Goal: Navigation & Orientation: Find specific page/section

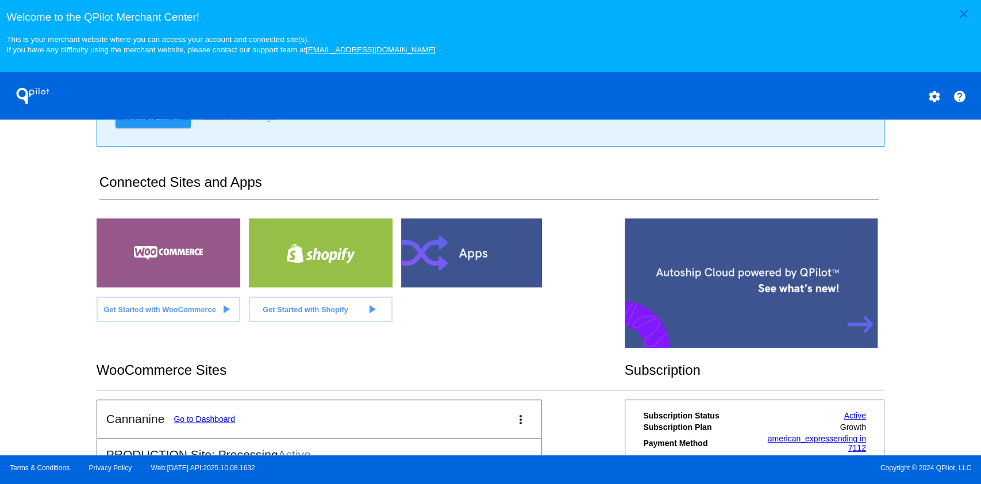
scroll to position [280, 0]
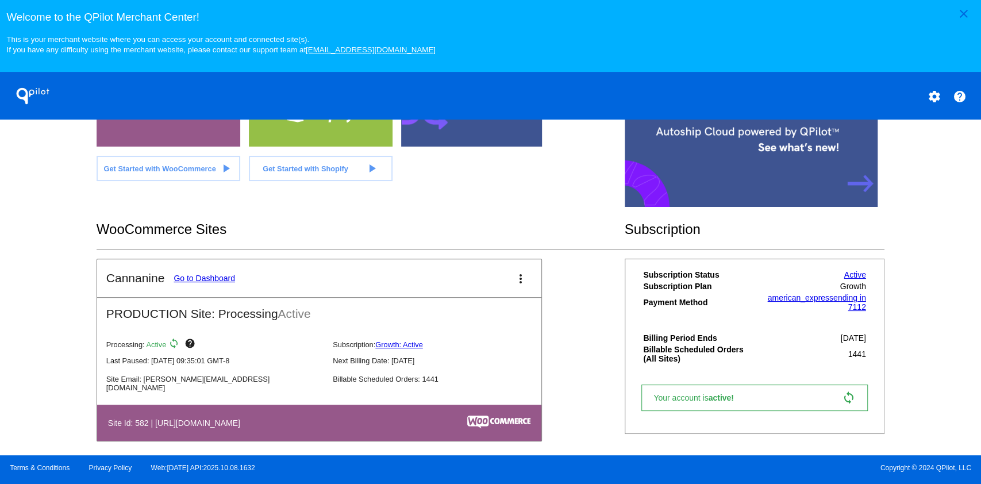
click at [209, 278] on link "Go to Dashboard" at bounding box center [205, 278] width 62 height 9
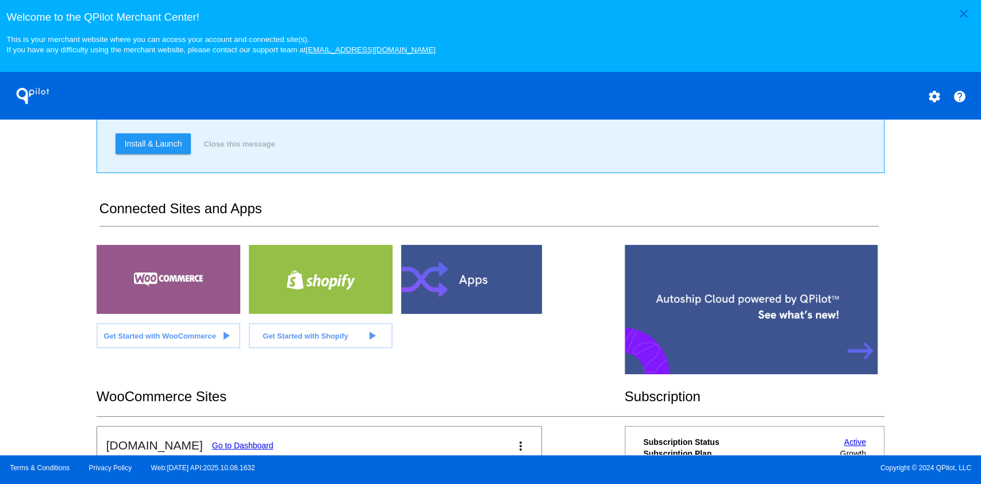
scroll to position [230, 0]
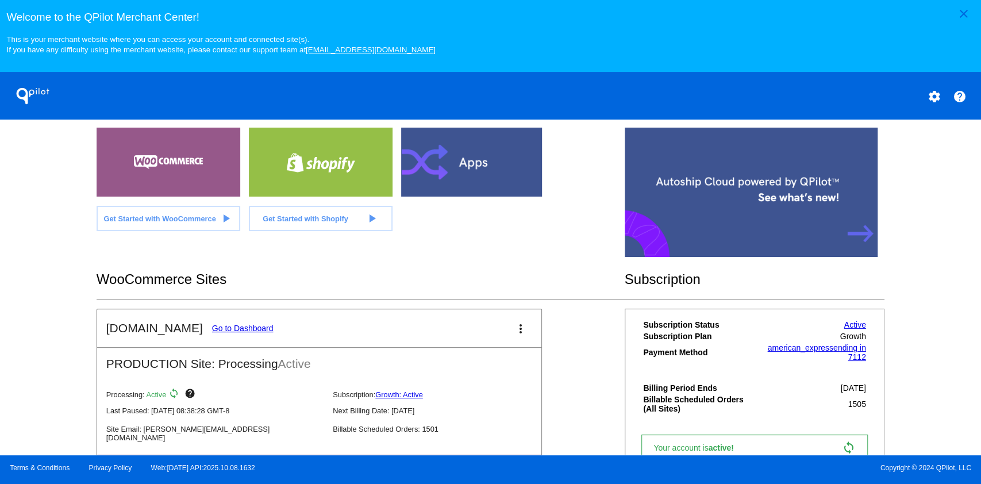
click at [231, 329] on link "Go to Dashboard" at bounding box center [243, 328] width 62 height 9
